Goal: Check status: Check status

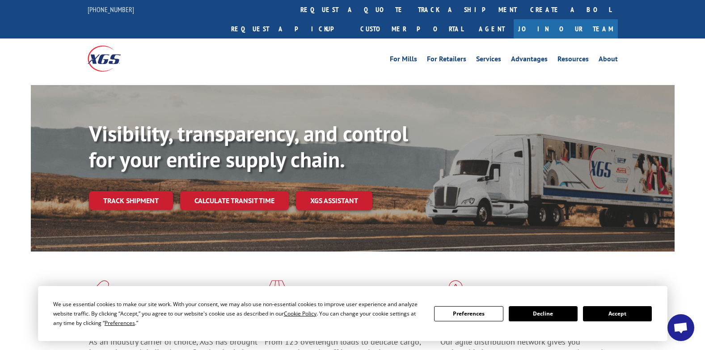
click at [610, 307] on button "Accept" at bounding box center [617, 313] width 69 height 15
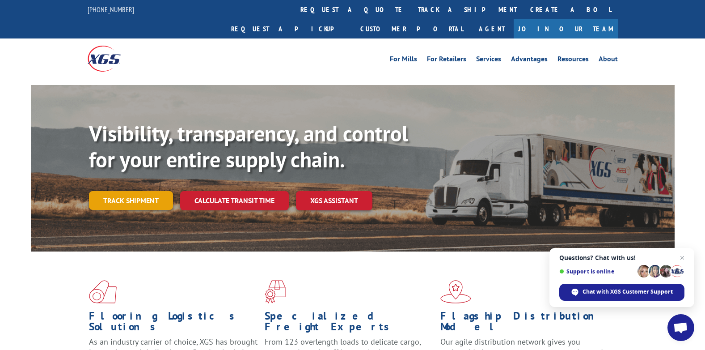
click at [132, 191] on link "Track shipment" at bounding box center [131, 200] width 84 height 19
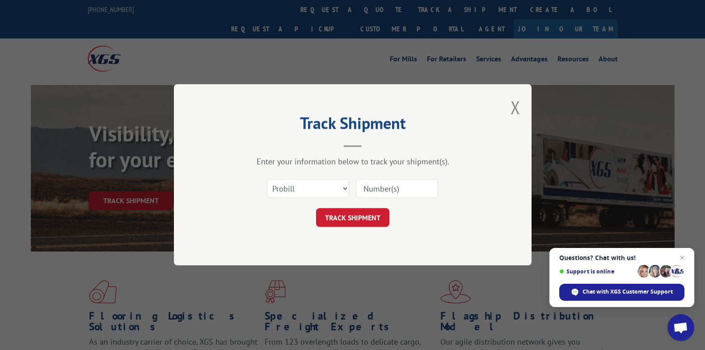
click at [381, 190] on input at bounding box center [397, 188] width 82 height 19
paste input "15989665"
type input "15989665"
click at [359, 217] on button "TRACK SHIPMENT" at bounding box center [352, 217] width 73 height 19
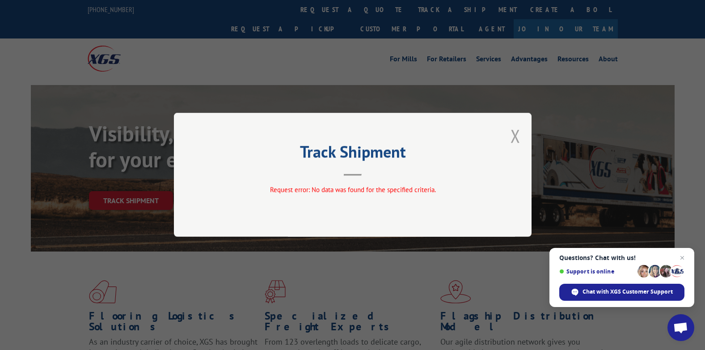
click at [516, 135] on button "Close modal" at bounding box center [516, 136] width 10 height 24
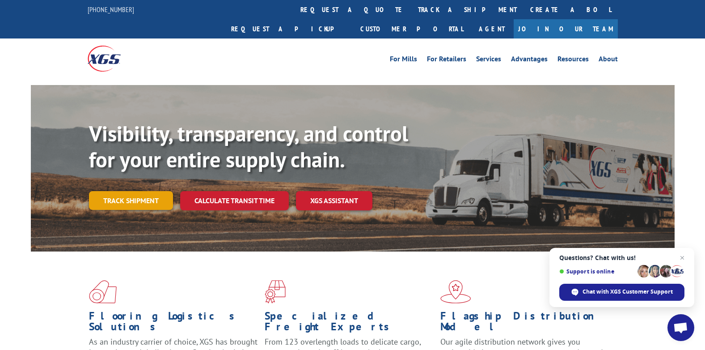
click at [135, 191] on link "Track shipment" at bounding box center [131, 200] width 84 height 19
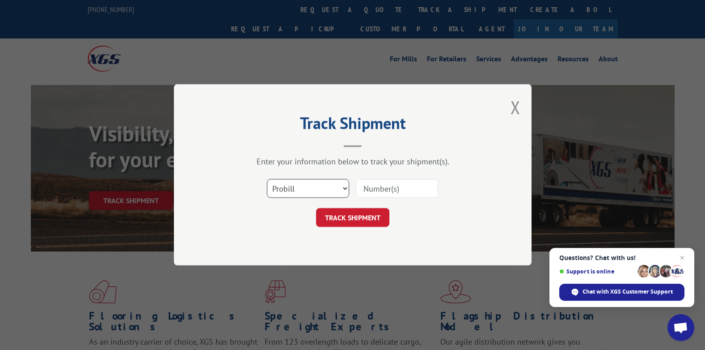
click at [315, 193] on select "Select category... Probill BOL PO" at bounding box center [308, 188] width 82 height 19
select select "bol"
click at [267, 179] on select "Select category... Probill BOL PO" at bounding box center [308, 188] width 82 height 19
click at [388, 191] on input at bounding box center [397, 188] width 82 height 19
type input "15989665"
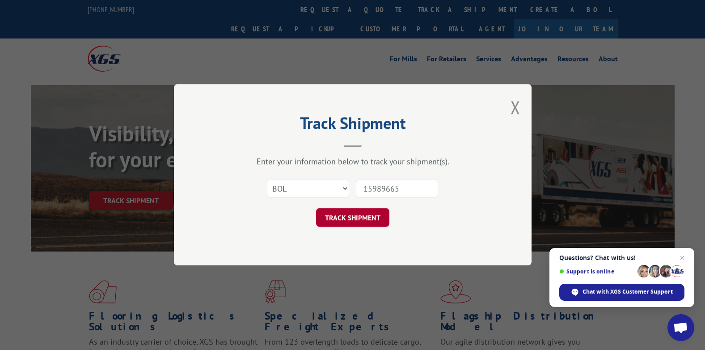
click at [350, 219] on button "TRACK SHIPMENT" at bounding box center [352, 217] width 73 height 19
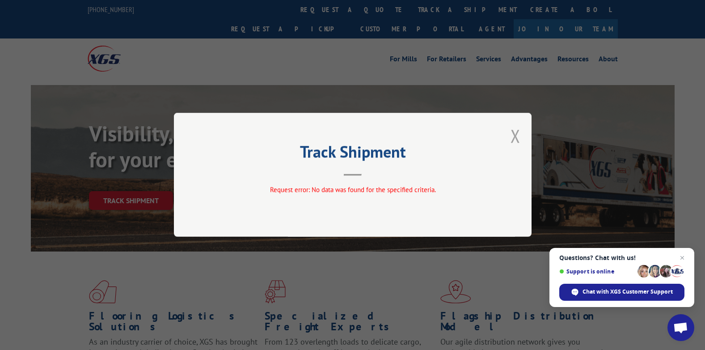
click at [515, 138] on button "Close modal" at bounding box center [516, 136] width 10 height 24
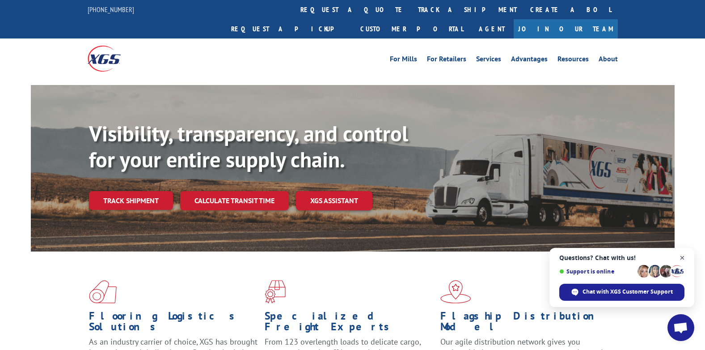
click at [681, 258] on span "Close chat" at bounding box center [682, 257] width 11 height 11
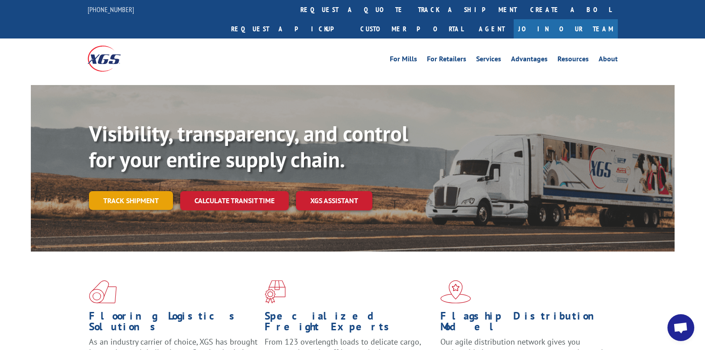
click at [128, 191] on link "Track shipment" at bounding box center [131, 200] width 84 height 19
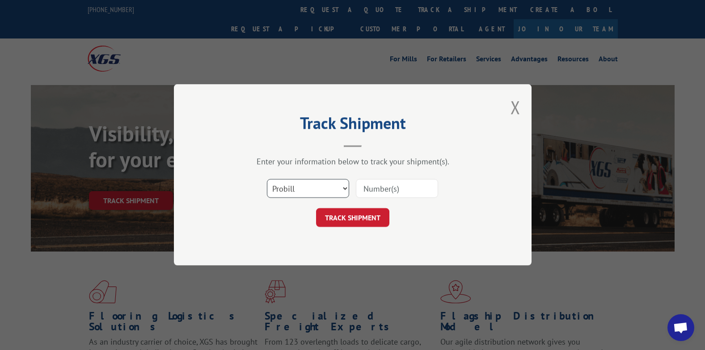
click at [346, 190] on select "Select category... Probill BOL PO" at bounding box center [308, 188] width 82 height 19
select select "po"
click at [267, 179] on select "Select category... Probill BOL PO" at bounding box center [308, 188] width 82 height 19
click at [387, 188] on input at bounding box center [397, 188] width 82 height 19
type input "15989665"
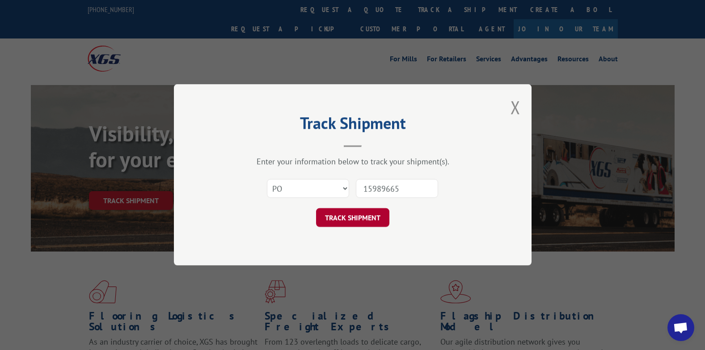
click at [352, 215] on button "TRACK SHIPMENT" at bounding box center [352, 217] width 73 height 19
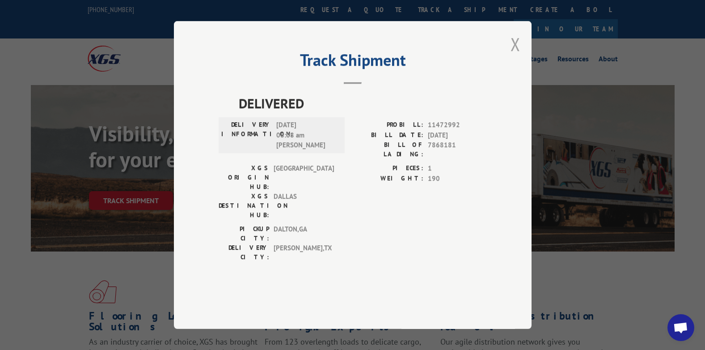
click at [515, 56] on button "Close modal" at bounding box center [516, 44] width 10 height 24
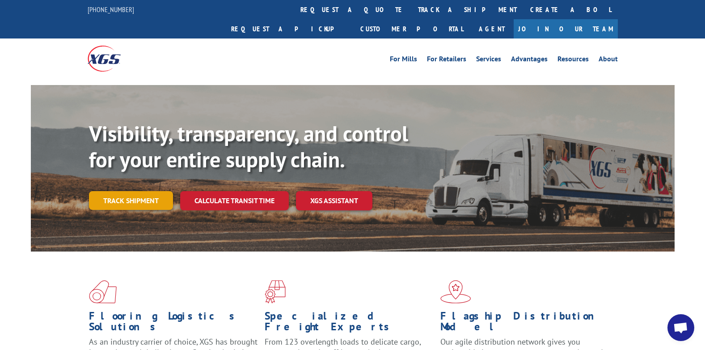
click at [132, 191] on link "Track shipment" at bounding box center [131, 200] width 84 height 19
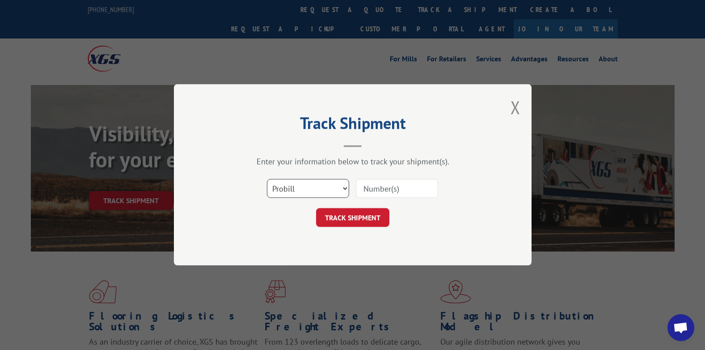
click at [343, 190] on select "Select category... Probill BOL PO" at bounding box center [308, 188] width 82 height 19
click at [267, 179] on select "Select category... Probill BOL PO" at bounding box center [308, 188] width 82 height 19
click at [394, 182] on input at bounding box center [397, 188] width 82 height 19
type input "15989665"
click at [348, 218] on button "TRACK SHIPMENT" at bounding box center [352, 217] width 73 height 19
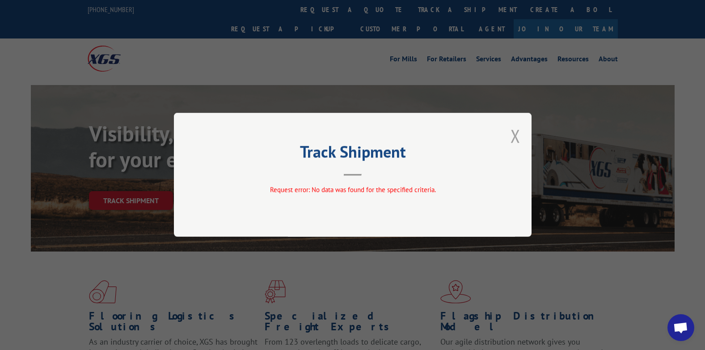
click at [511, 135] on button "Close modal" at bounding box center [516, 136] width 10 height 24
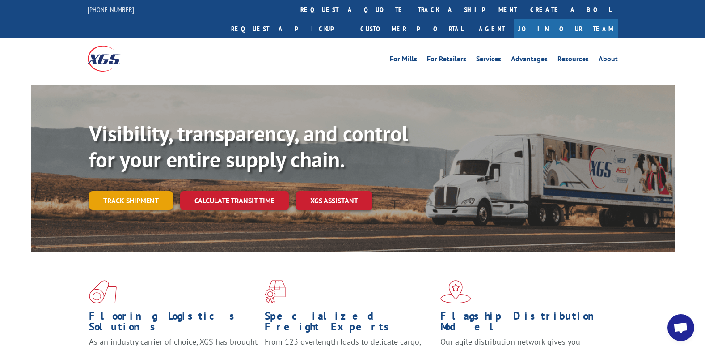
click at [144, 191] on link "Track shipment" at bounding box center [131, 200] width 84 height 19
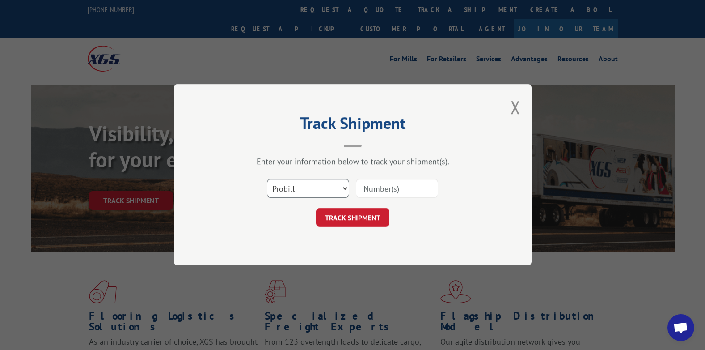
click at [328, 193] on select "Select category... Probill BOL PO" at bounding box center [308, 188] width 82 height 19
select select "bol"
click at [267, 179] on select "Select category... Probill BOL PO" at bounding box center [308, 188] width 82 height 19
click at [393, 190] on input at bounding box center [397, 188] width 82 height 19
paste input "15989665"
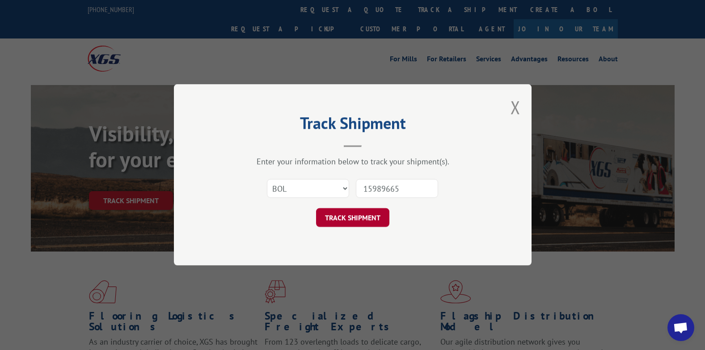
type input "15989665"
click at [344, 224] on button "TRACK SHIPMENT" at bounding box center [352, 217] width 73 height 19
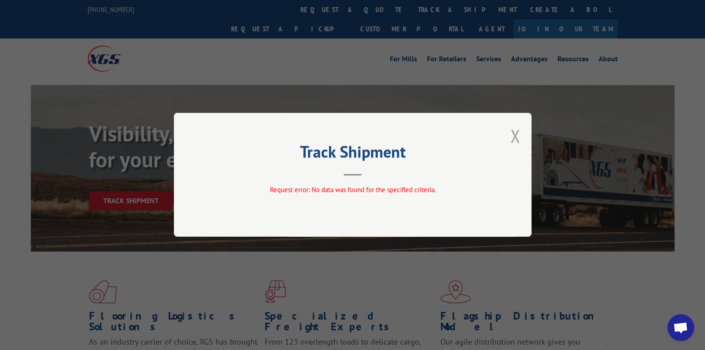
click at [516, 137] on button "Close modal" at bounding box center [516, 136] width 10 height 24
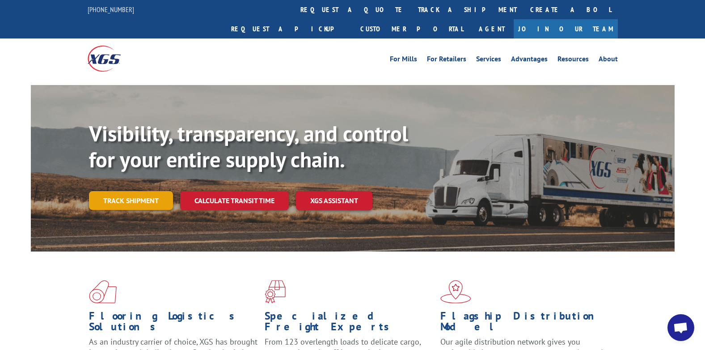
click at [125, 191] on link "Track shipment" at bounding box center [131, 200] width 84 height 19
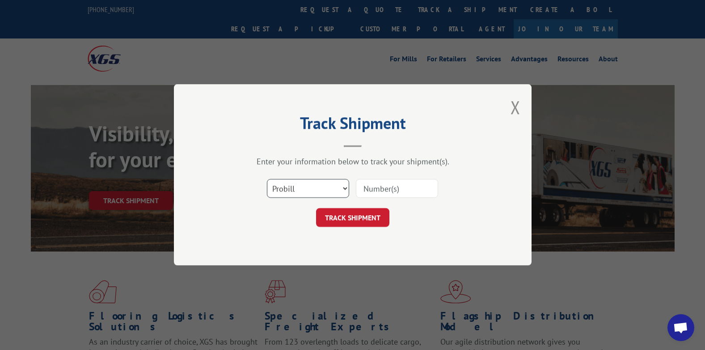
click at [293, 187] on select "Select category... Probill BOL PO" at bounding box center [308, 188] width 82 height 19
select select "po"
click at [267, 179] on select "Select category... Probill BOL PO" at bounding box center [308, 188] width 82 height 19
click at [361, 214] on button "TRACK SHIPMENT" at bounding box center [352, 217] width 73 height 19
paste input "15989665"
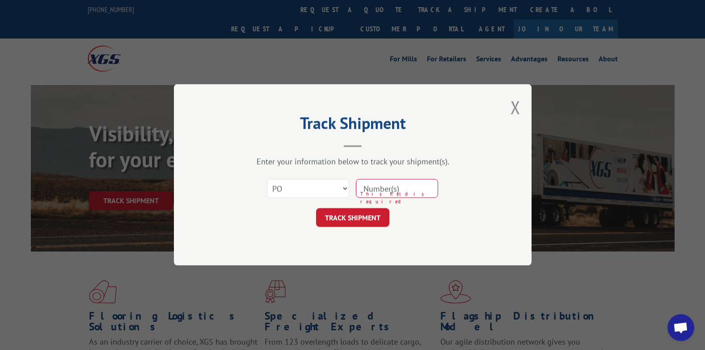
type input "15989665"
click at [317, 215] on button "TRACK SHIPMENT" at bounding box center [352, 217] width 73 height 19
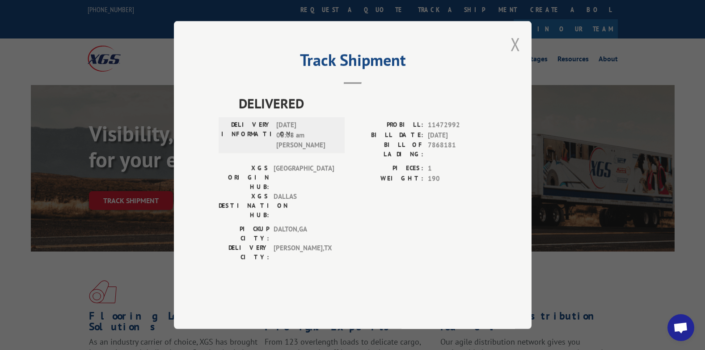
click at [518, 56] on button "Close modal" at bounding box center [516, 44] width 10 height 24
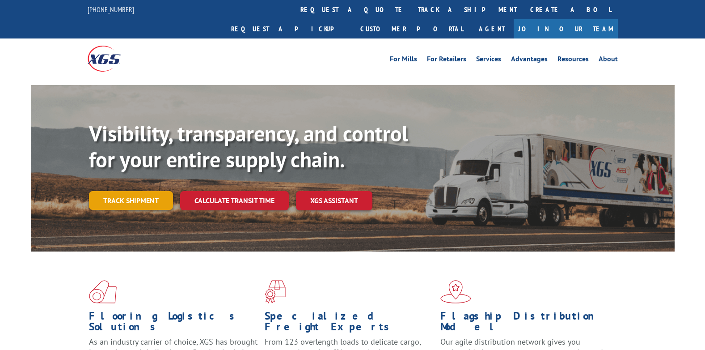
click at [131, 191] on link "Track shipment" at bounding box center [131, 200] width 84 height 19
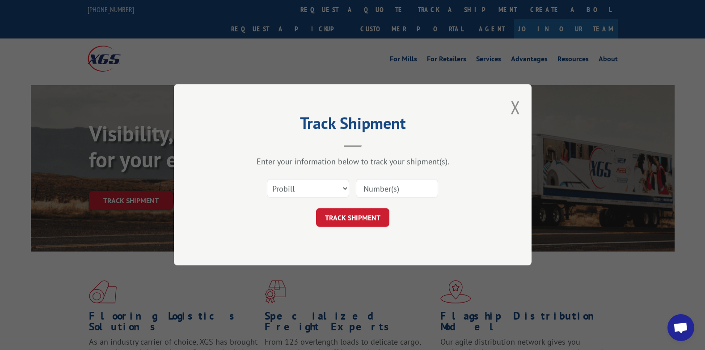
click at [382, 187] on input at bounding box center [397, 188] width 82 height 19
paste input "15989665"
type input "15989665"
click at [349, 224] on button "TRACK SHIPMENT" at bounding box center [352, 217] width 73 height 19
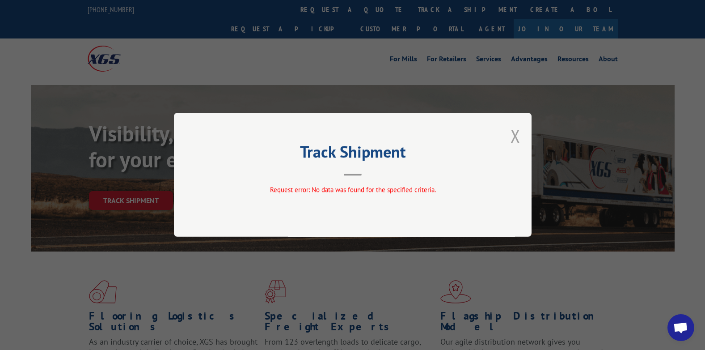
click at [516, 137] on button "Close modal" at bounding box center [516, 136] width 10 height 24
